Goal: Task Accomplishment & Management: Use online tool/utility

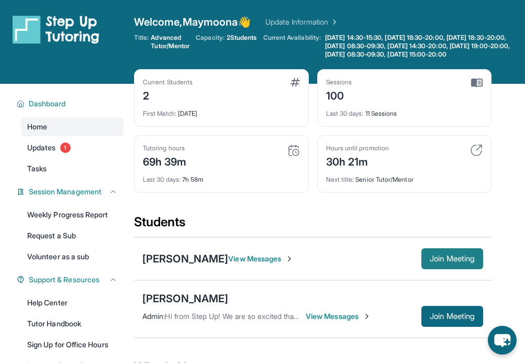
click at [455, 269] on button "Join Meeting" at bounding box center [453, 258] width 62 height 21
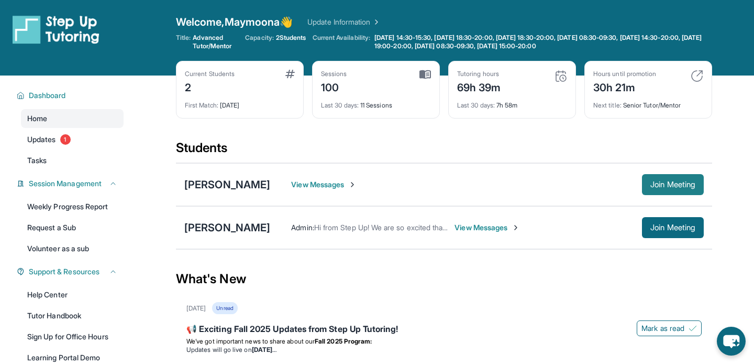
click at [525, 182] on span "Join Meeting" at bounding box center [673, 184] width 45 height 6
